Goal: Task Accomplishment & Management: Complete application form

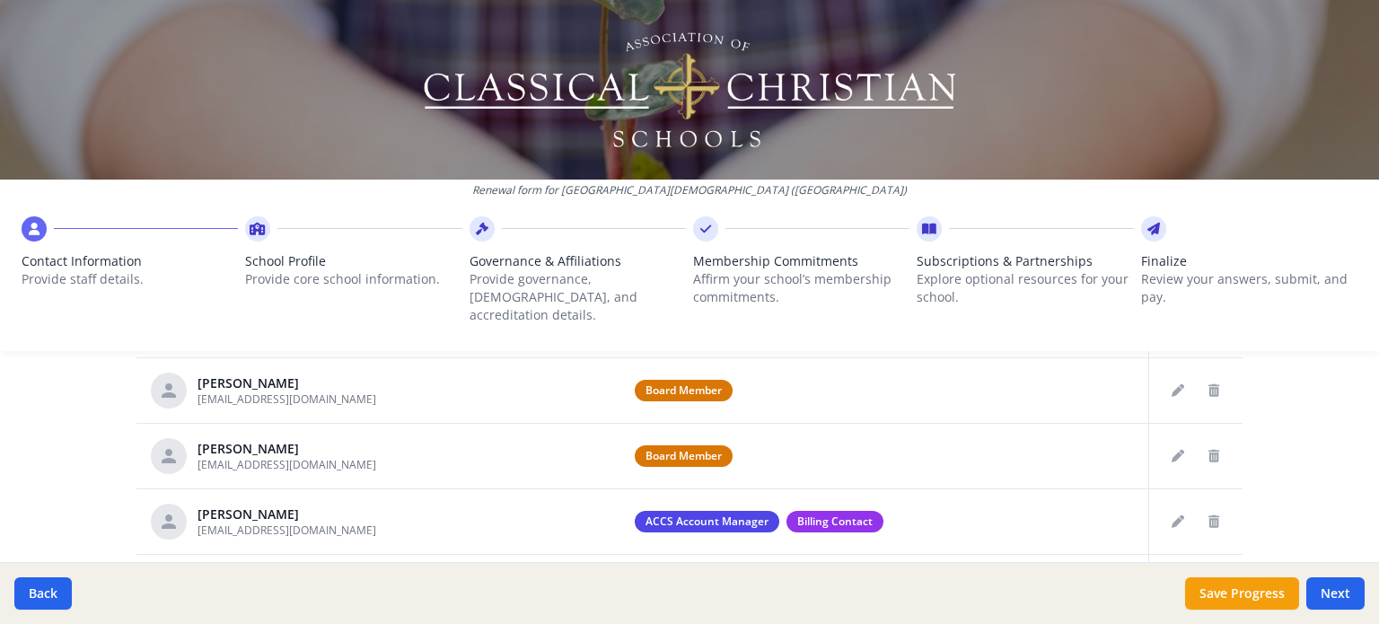
scroll to position [718, 0]
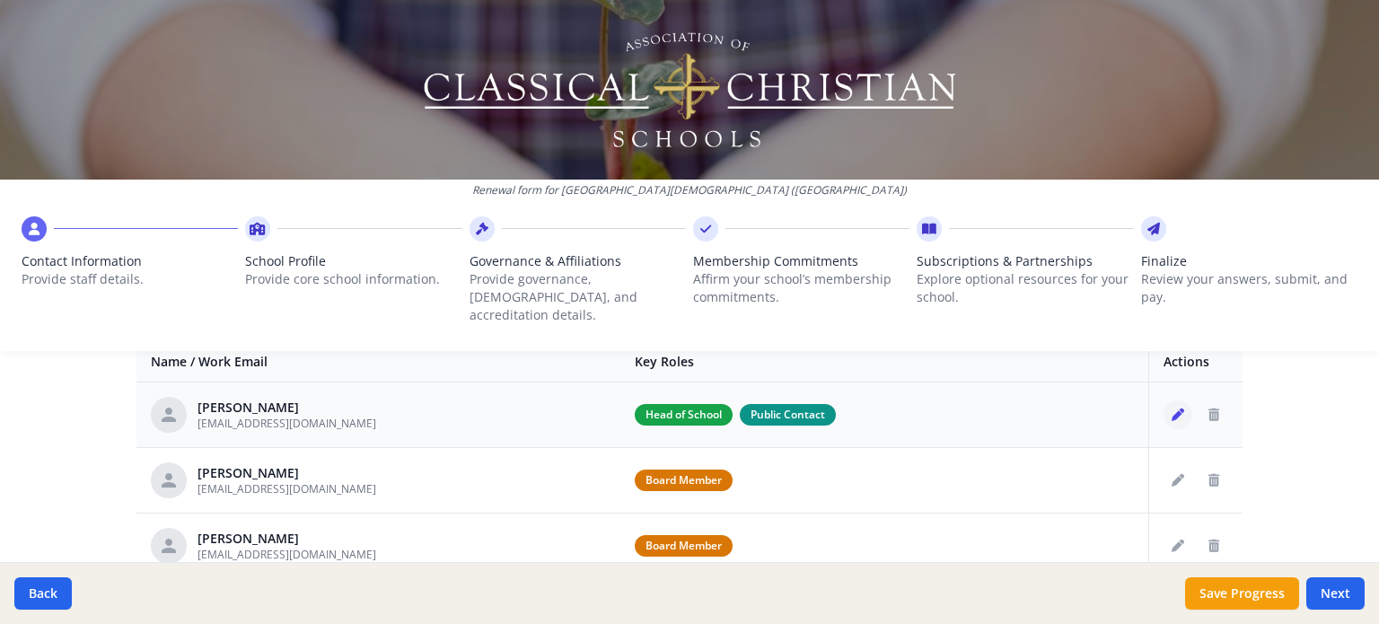
click at [1171, 408] on icon "Edit staff" at bounding box center [1177, 414] width 13 height 13
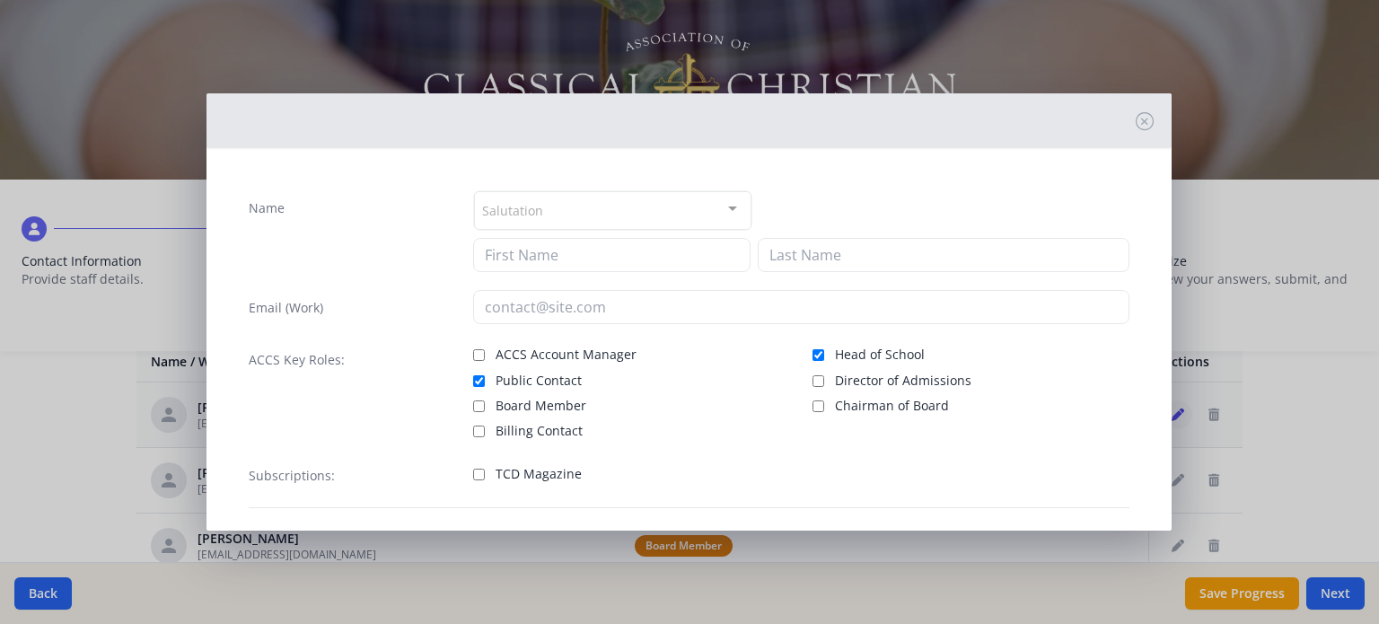
type input "[PERSON_NAME]"
type input "[EMAIL_ADDRESS][DOMAIN_NAME]"
checkbox input "true"
click at [812, 352] on input "Head of School" at bounding box center [818, 355] width 12 height 12
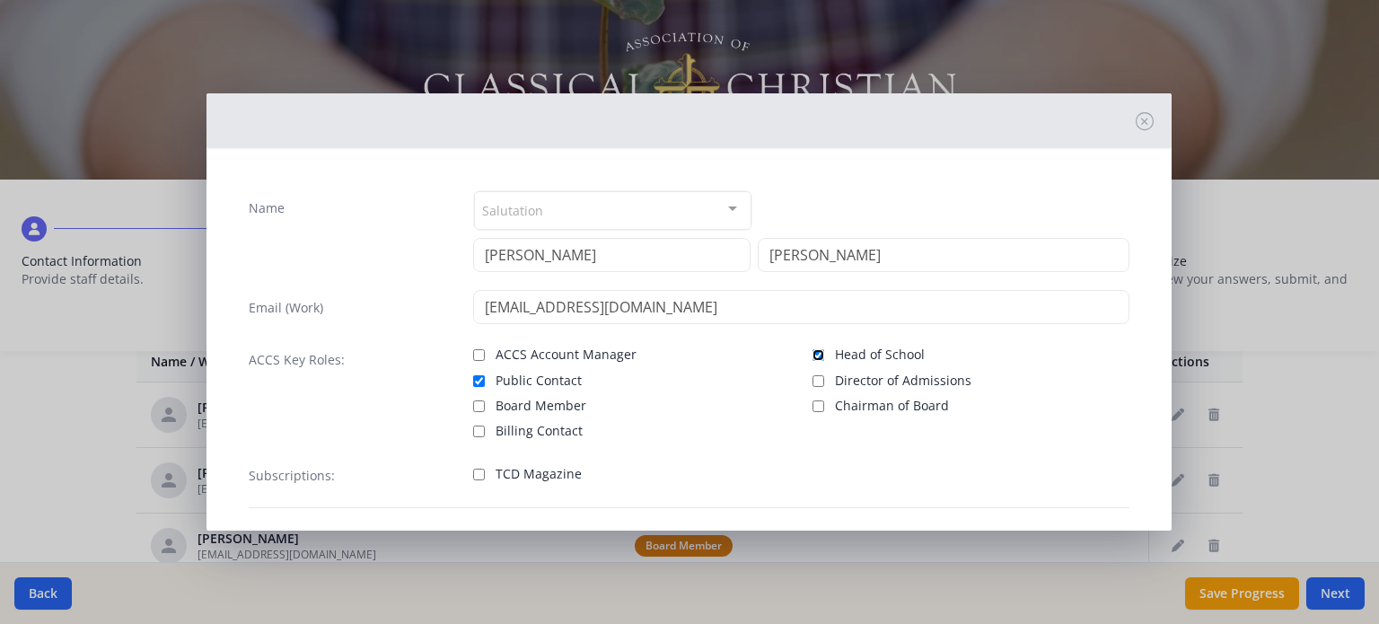
checkbox input "false"
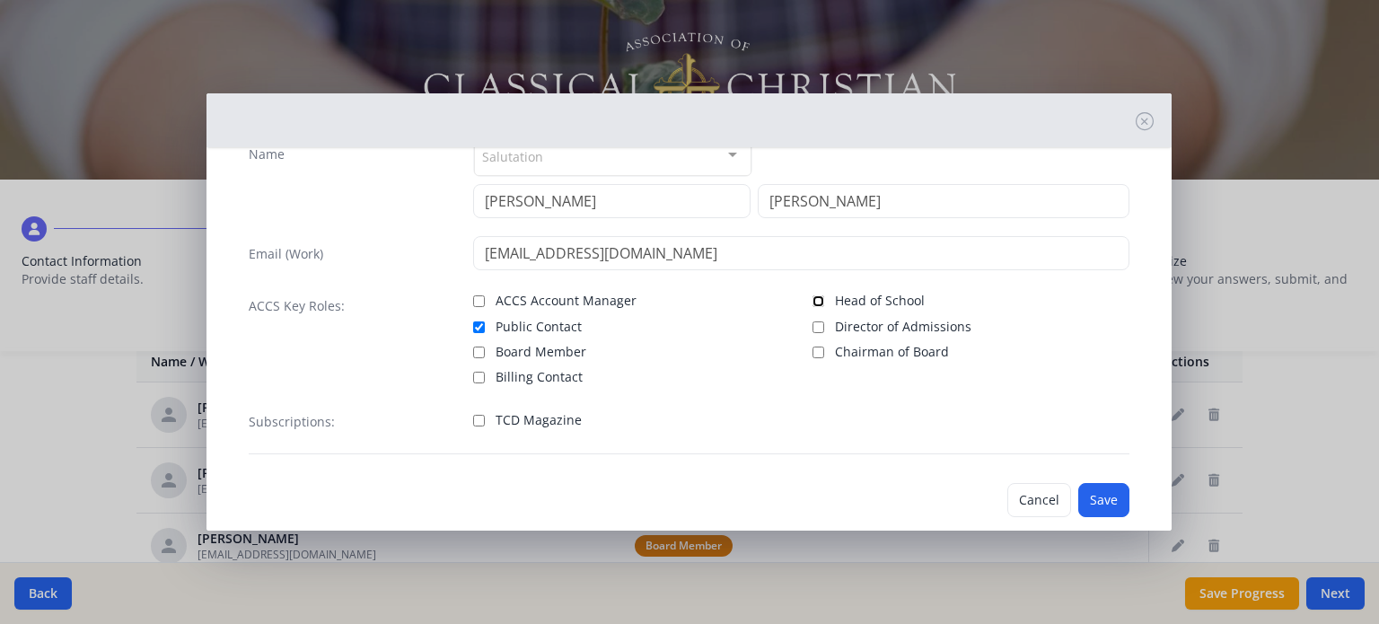
scroll to position [82, 0]
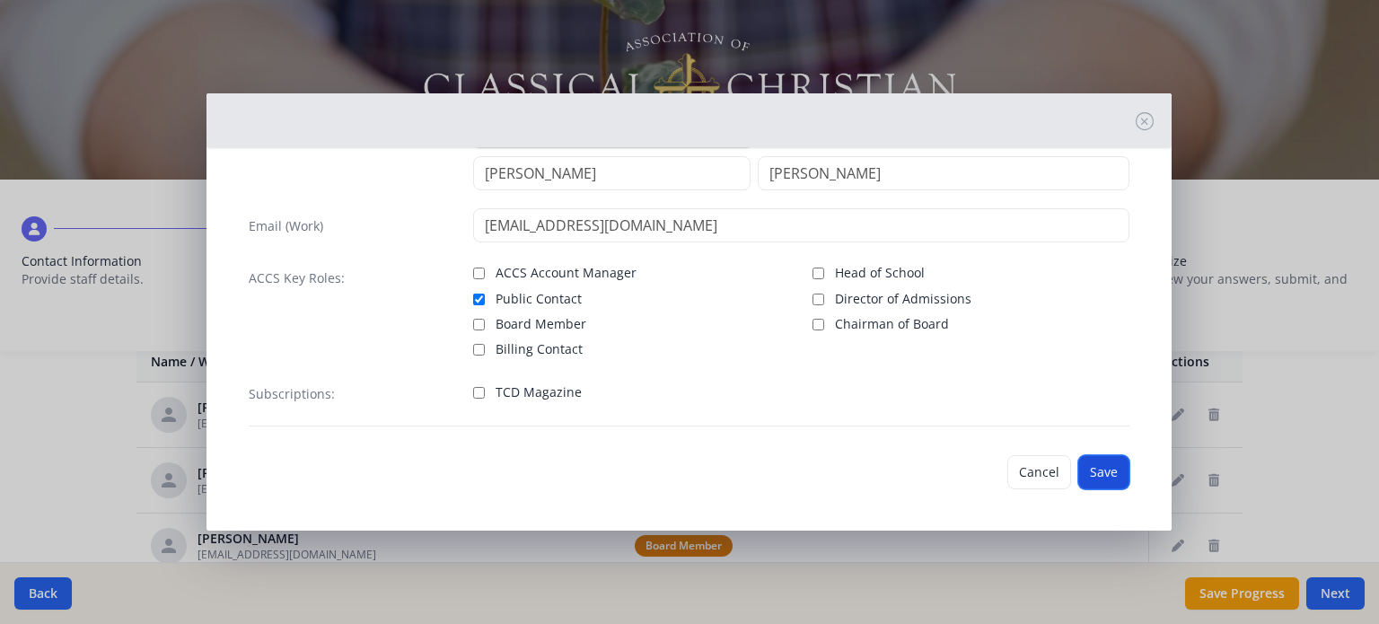
click at [1103, 473] on button "Save" at bounding box center [1103, 472] width 51 height 34
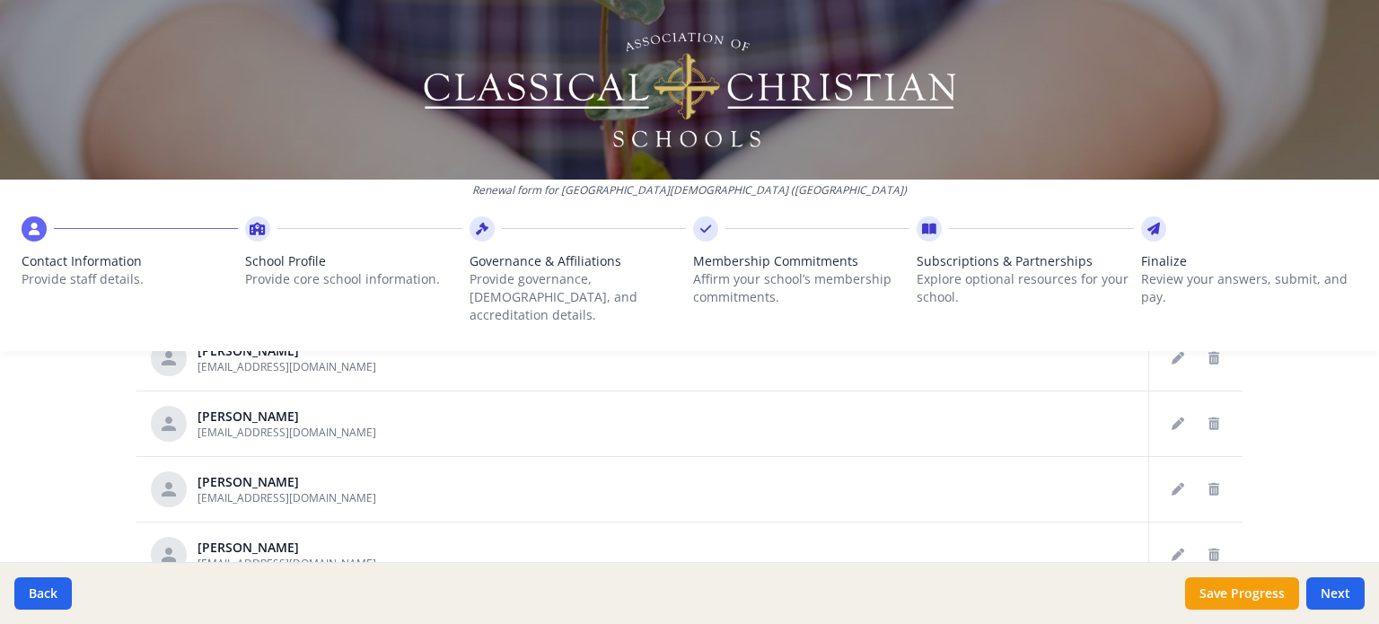
scroll to position [1077, 0]
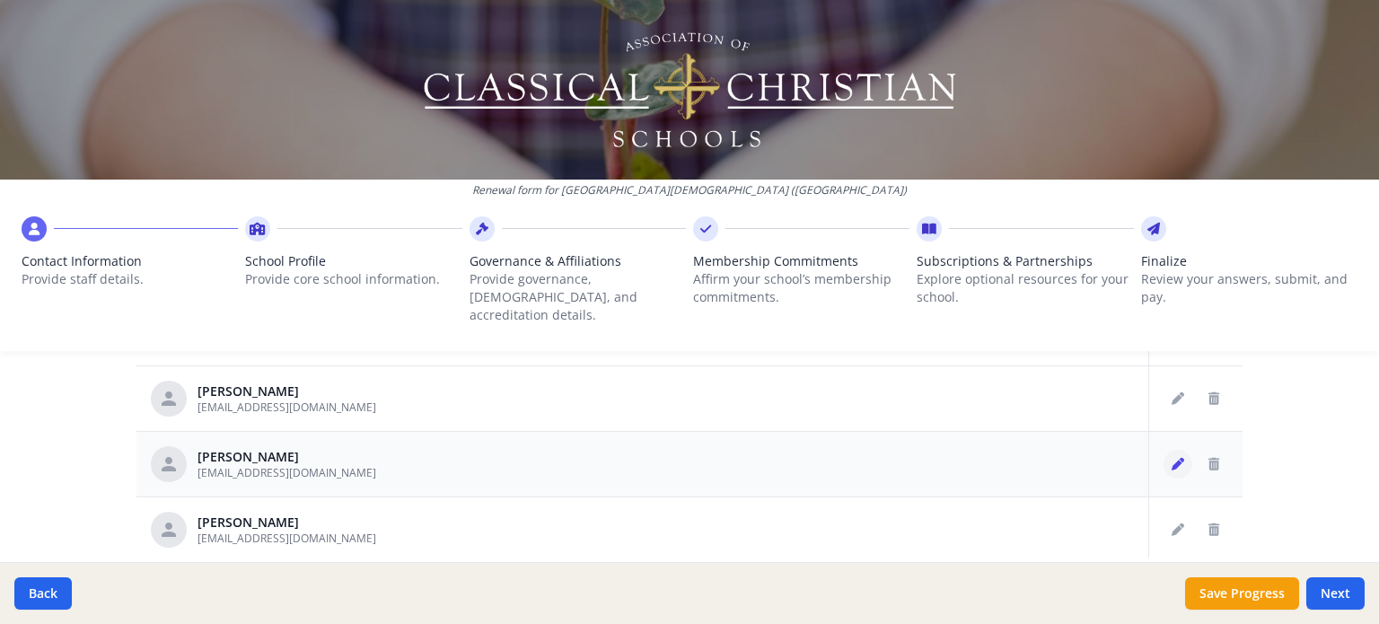
click at [1171, 458] on icon "Edit staff" at bounding box center [1177, 464] width 13 height 13
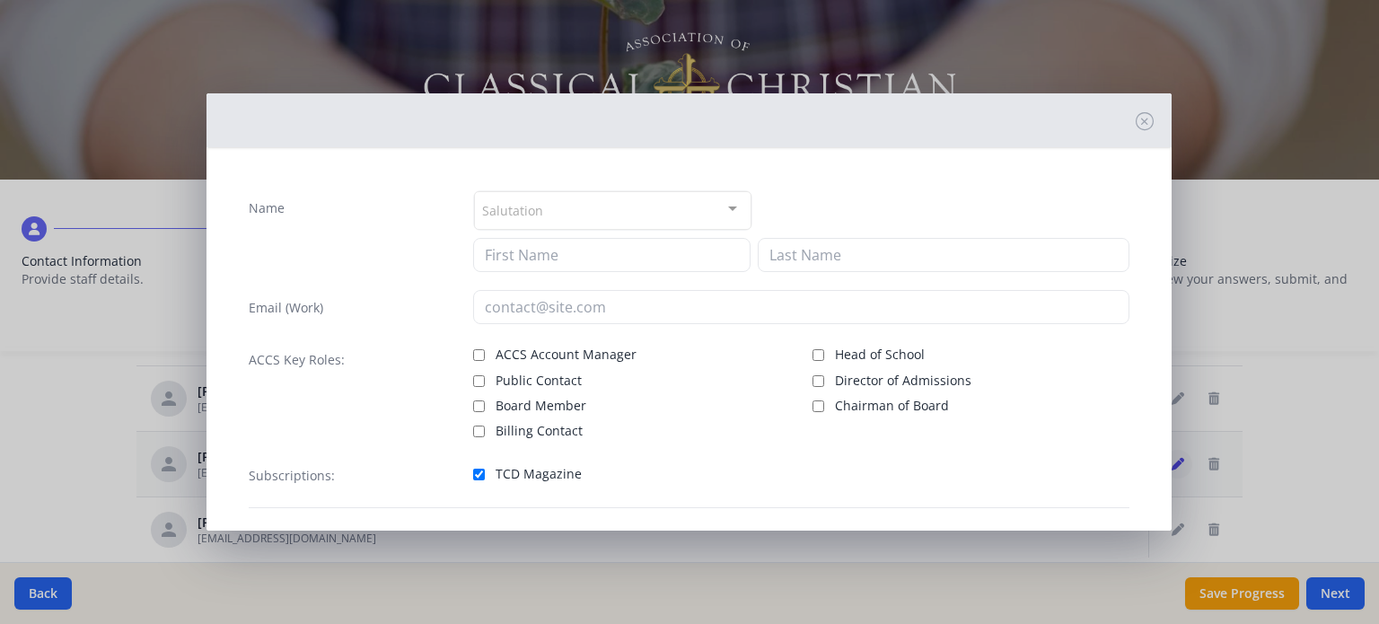
type input "[PERSON_NAME]"
type input "[EMAIL_ADDRESS][DOMAIN_NAME]"
checkbox input "true"
click at [812, 354] on input "Head of School" at bounding box center [818, 355] width 12 height 12
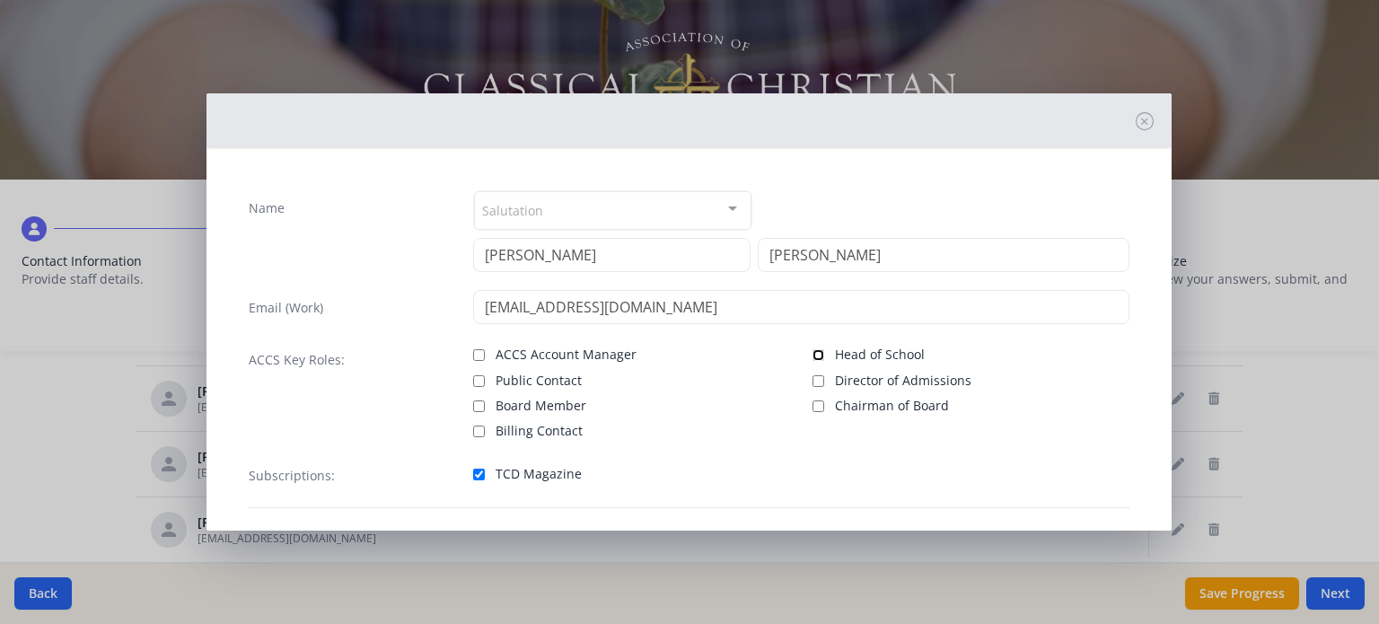
checkbox input "true"
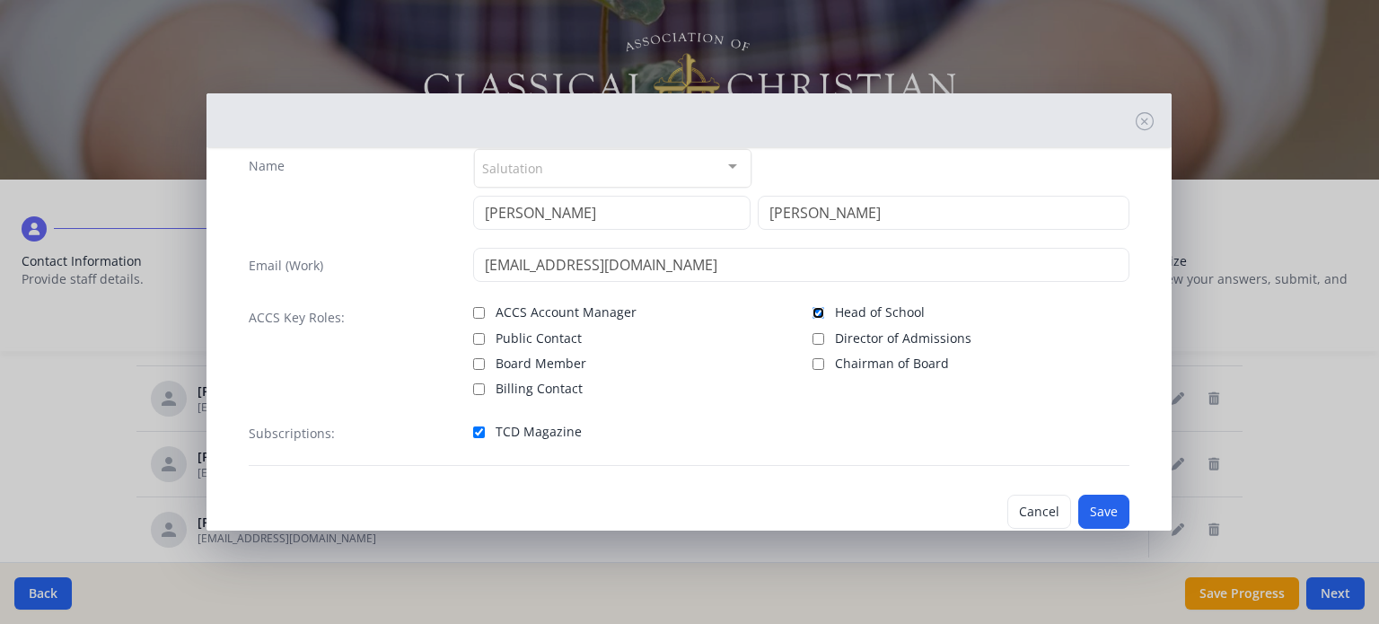
scroll to position [82, 0]
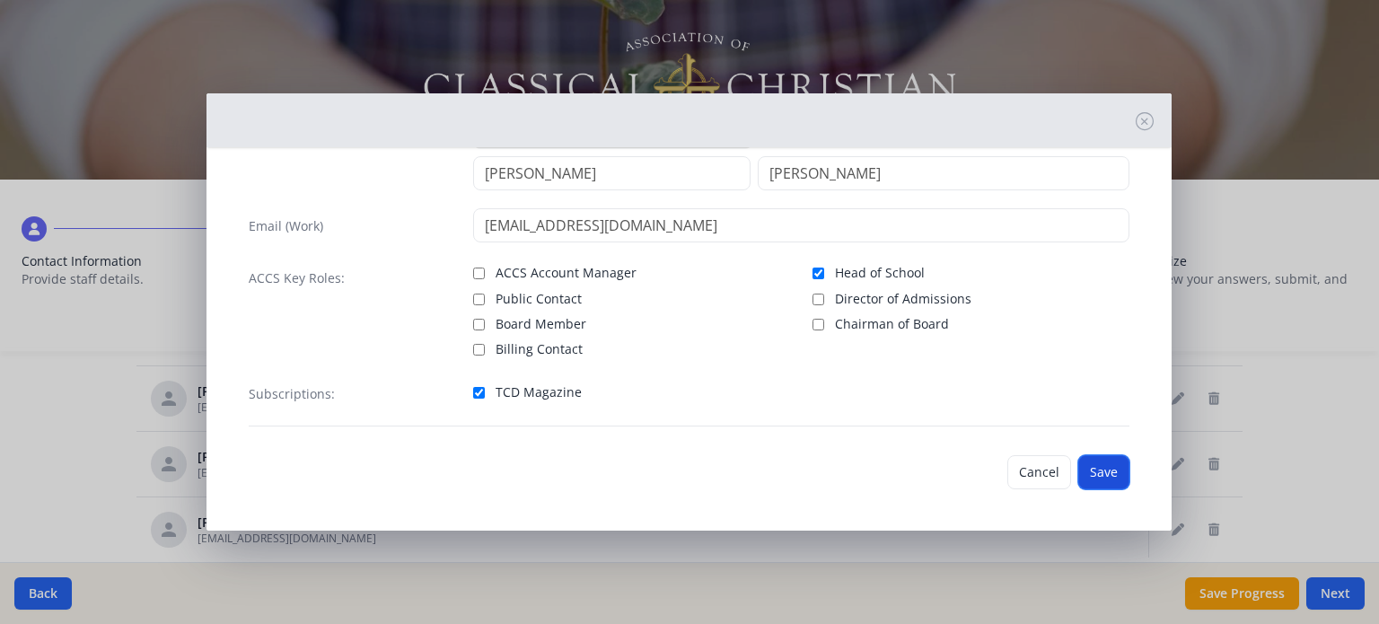
click at [1097, 472] on button "Save" at bounding box center [1103, 472] width 51 height 34
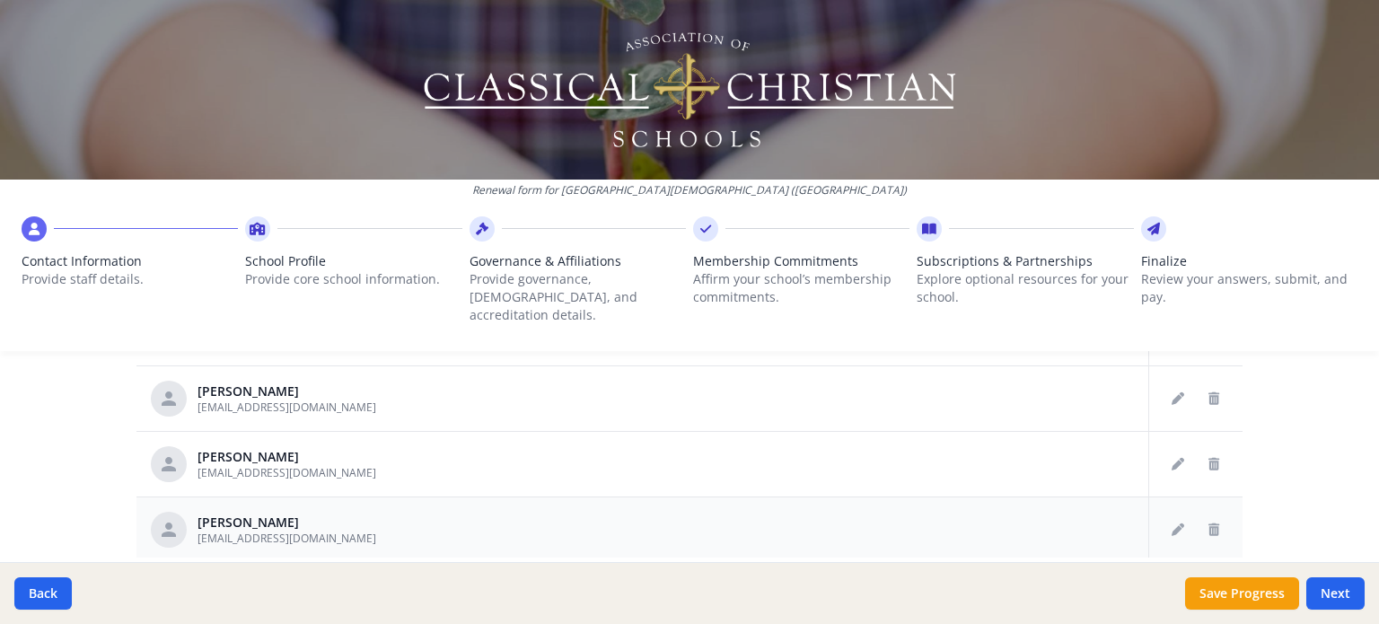
scroll to position [1129, 0]
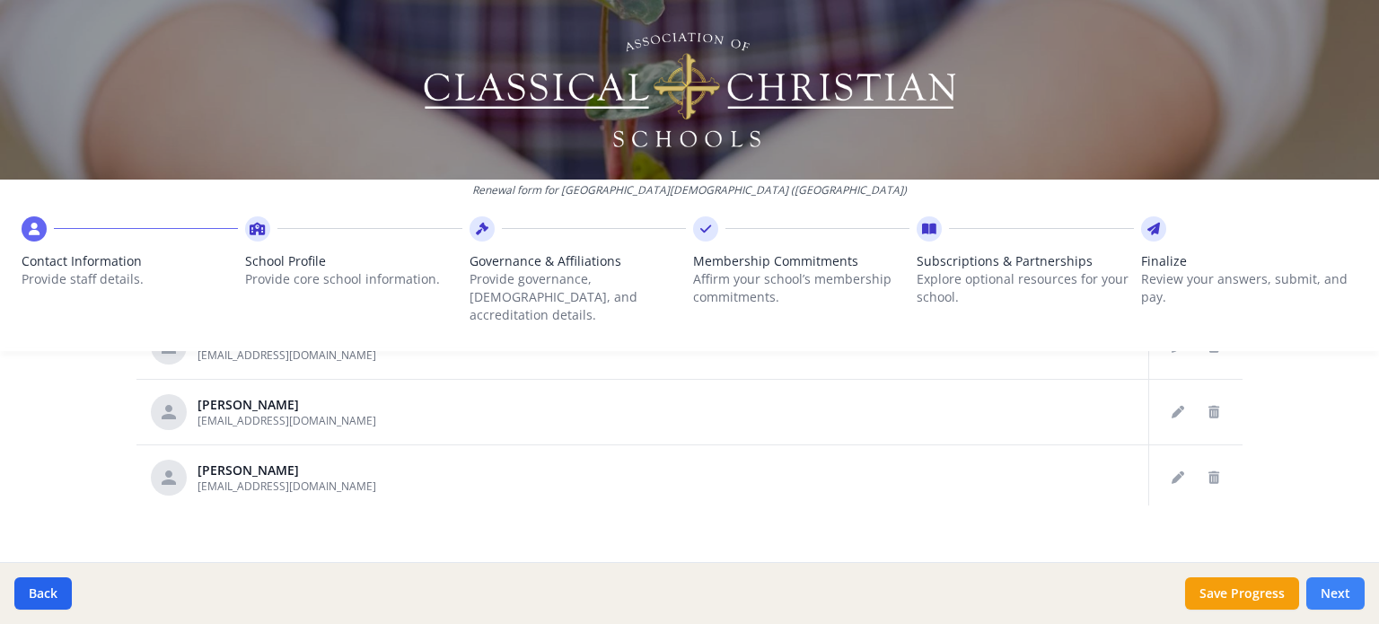
click at [1329, 580] on button "Next" at bounding box center [1335, 593] width 58 height 32
type input "[PHONE_NUMBER]"
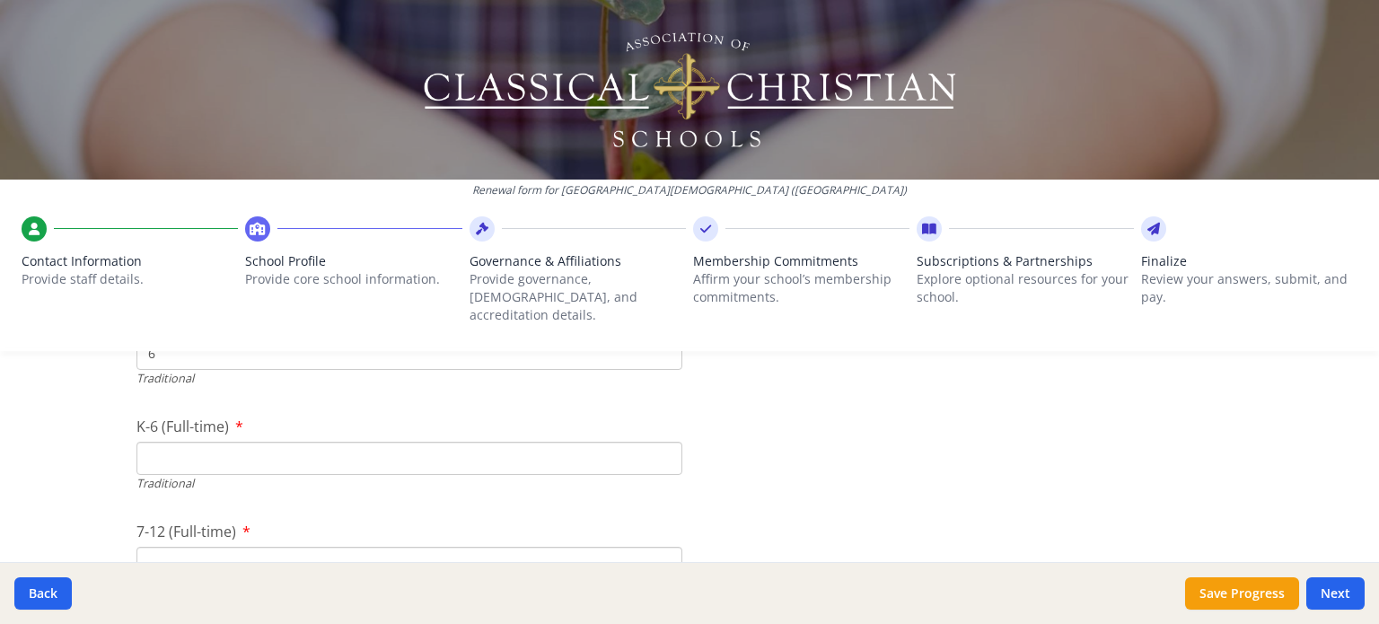
scroll to position [3732, 0]
